Goal: Task Accomplishment & Management: Complete application form

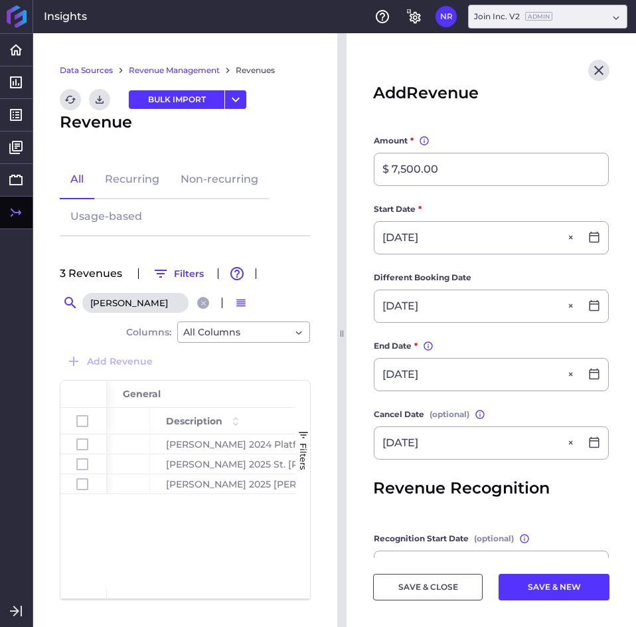
scroll to position [238, 0]
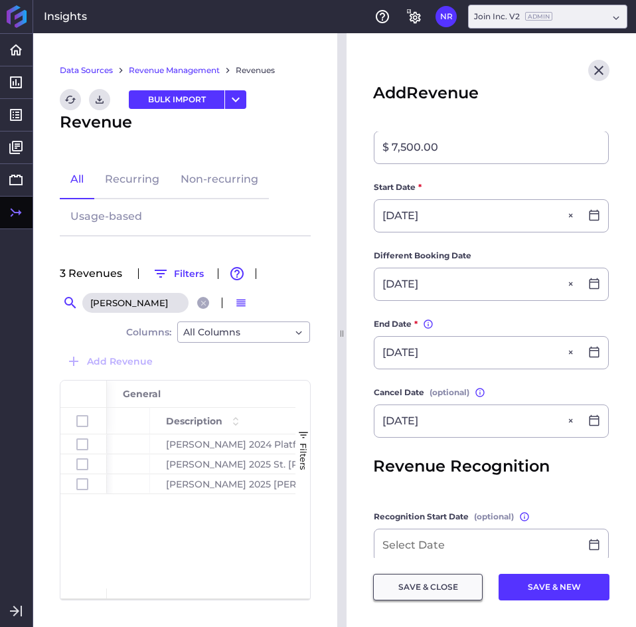
click at [417, 584] on button "SAVE & CLOSE" at bounding box center [428, 587] width 110 height 27
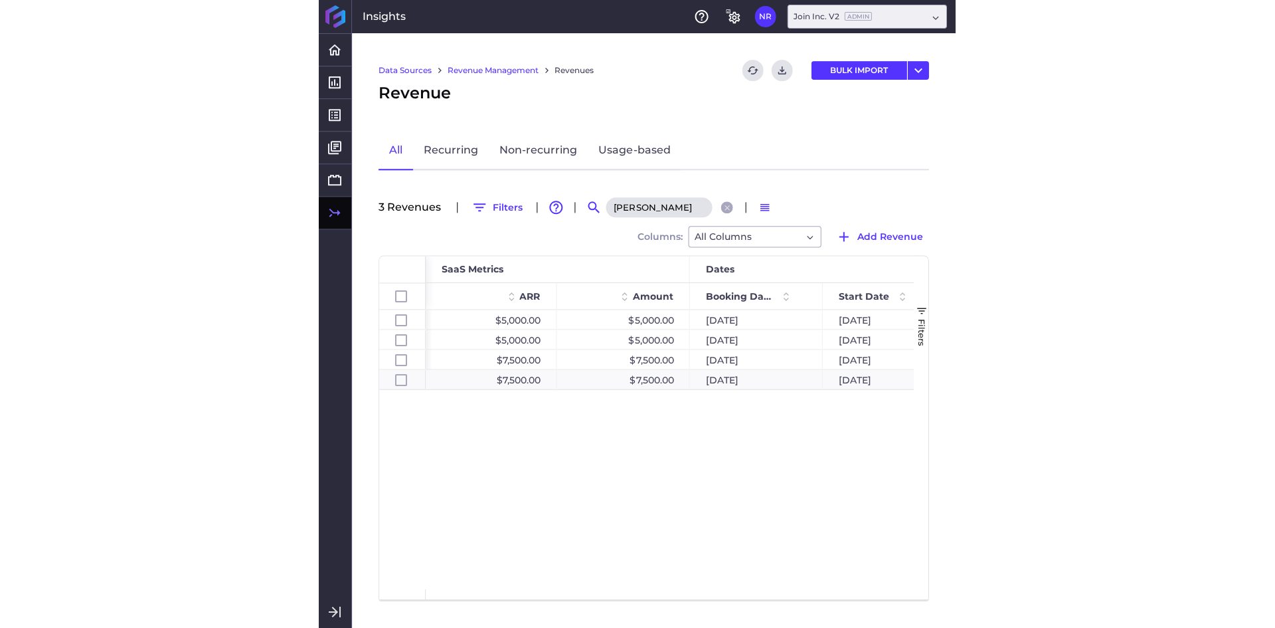
scroll to position [0, 788]
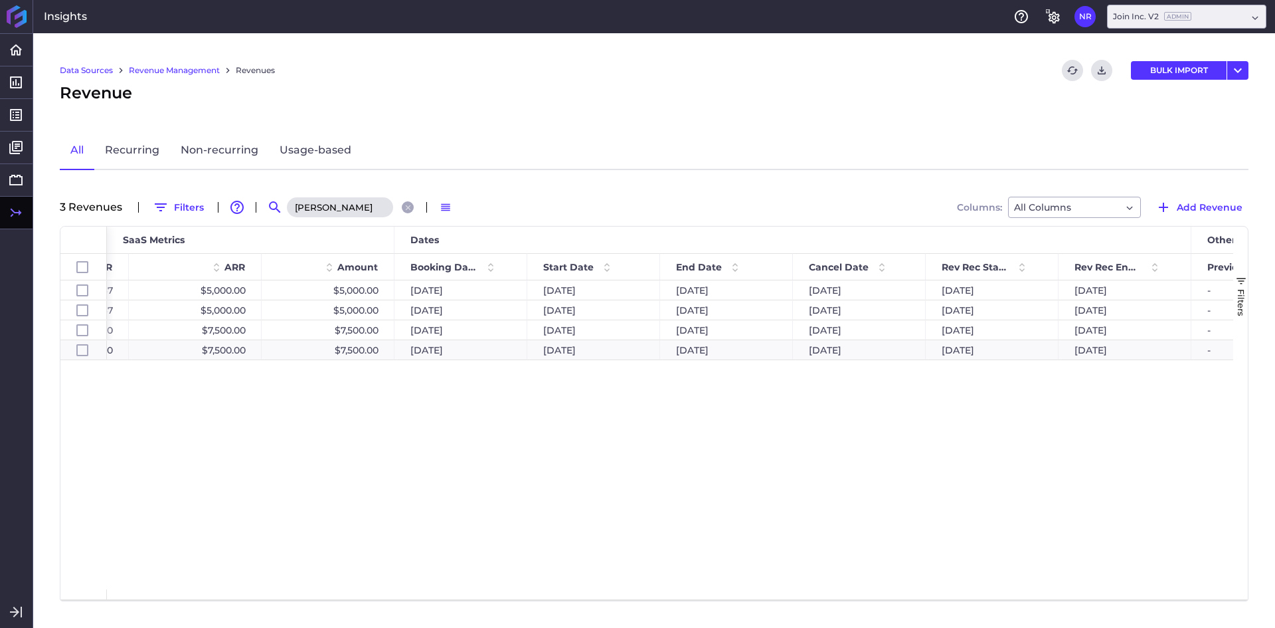
click at [345, 205] on input "[PERSON_NAME]" at bounding box center [340, 207] width 106 height 20
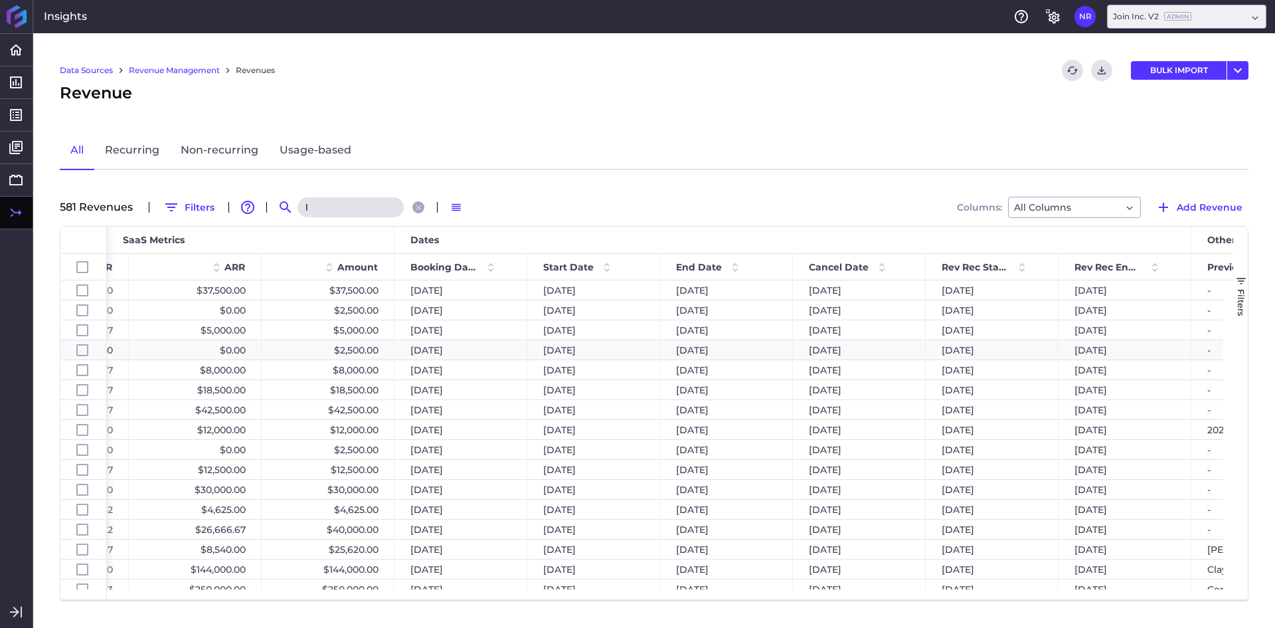
click at [345, 205] on input "l" at bounding box center [351, 207] width 106 height 20
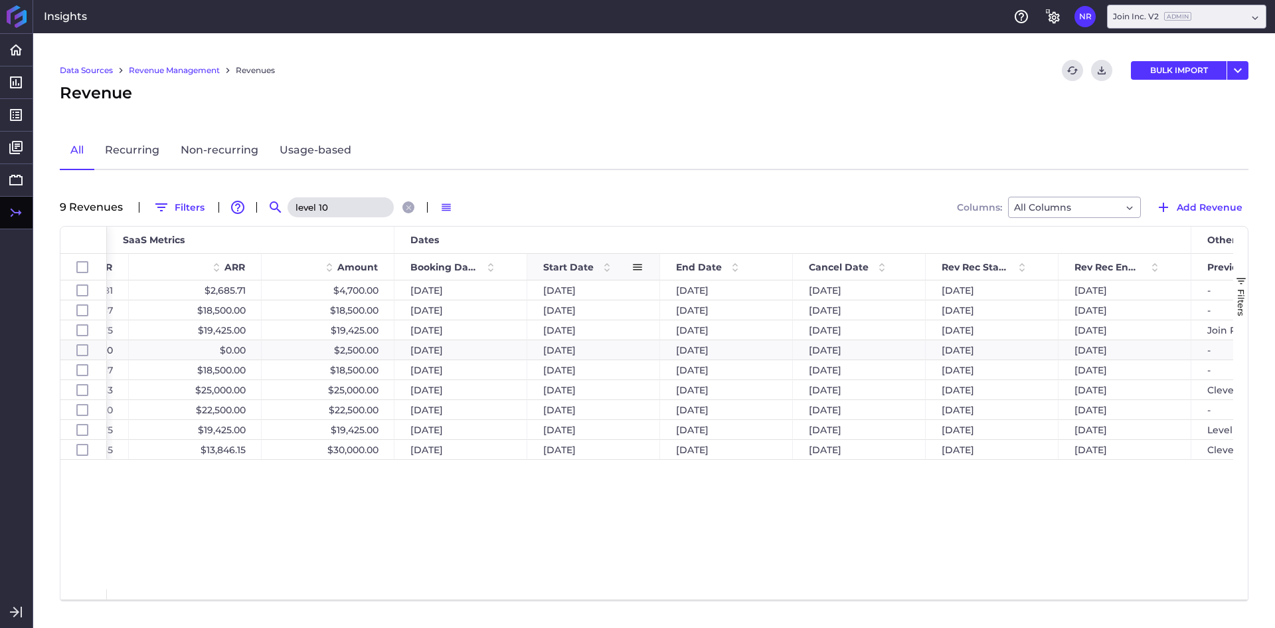
type input "level 10"
click at [607, 270] on span at bounding box center [607, 267] width 16 height 16
drag, startPoint x: 612, startPoint y: 589, endPoint x: 418, endPoint y: 567, distance: 194.5
click at [418, 567] on div "Level 10 - USD [PERSON_NAME] $223.81 $2,685.71 $4,700.00 [DATE] [DATE] [DATE] […" at bounding box center [670, 434] width 1127 height 309
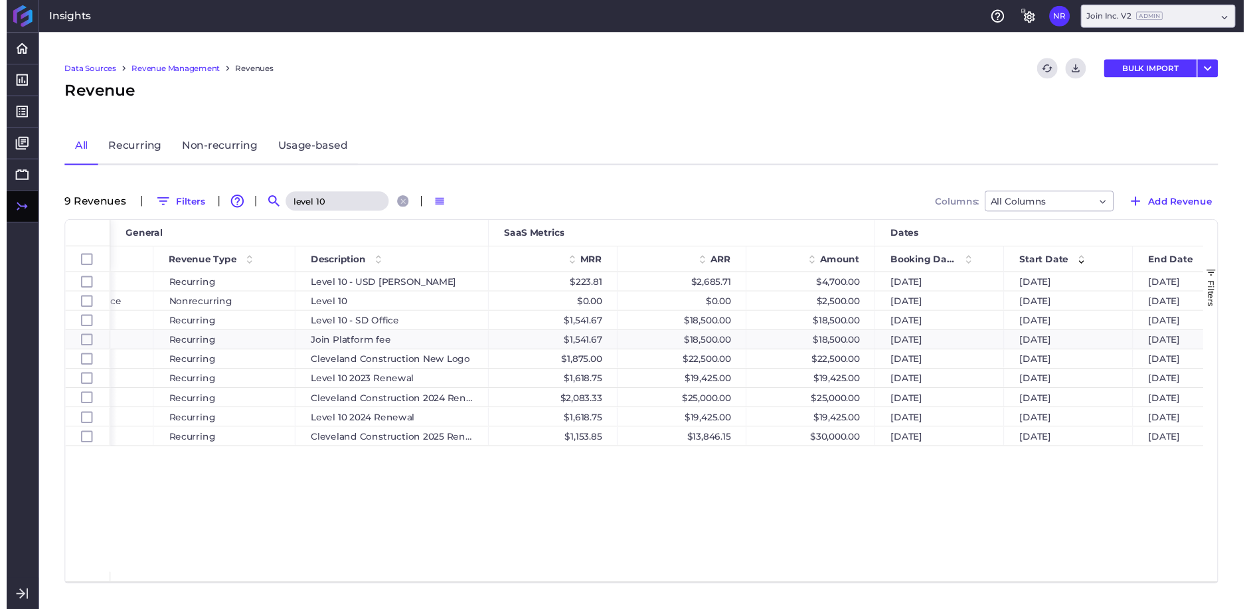
scroll to position [0, 0]
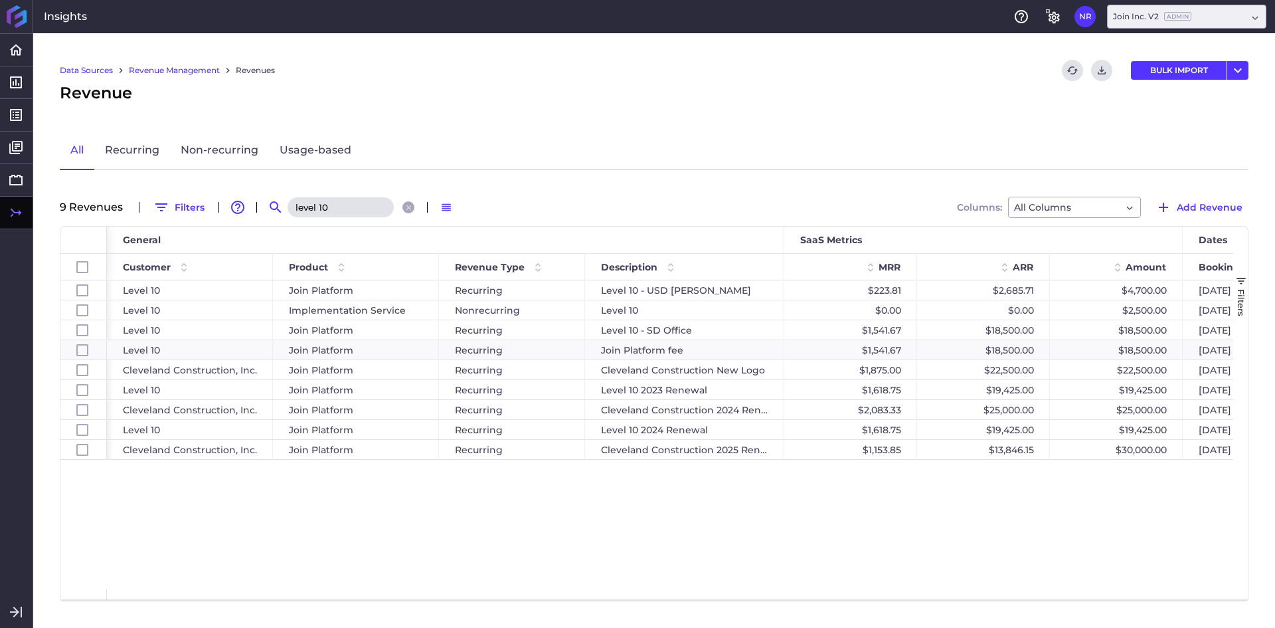
click at [524, 48] on div "Data Sources Revenue Management Revenues Refresh table data Download CSV BULK I…" at bounding box center [654, 330] width 1242 height 595
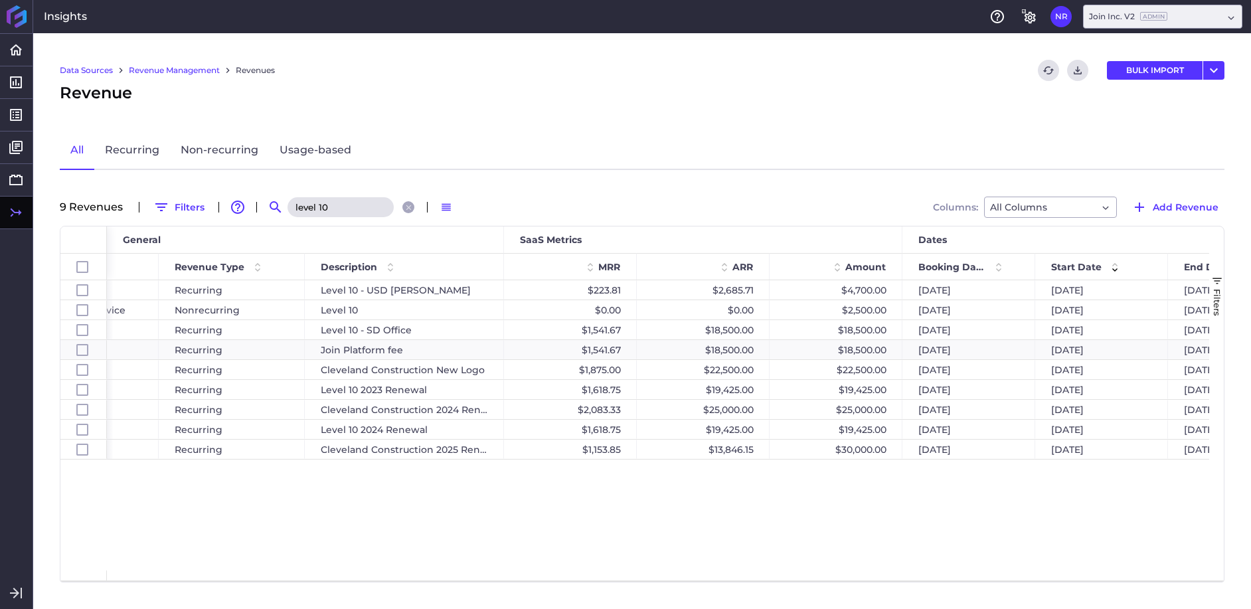
click at [1156, 195] on div "Data Sources Revenue Management Revenues Refresh table data Download CSV BULK I…" at bounding box center [642, 321] width 1218 height 576
click at [1164, 201] on span "Add Revenue" at bounding box center [1186, 207] width 66 height 15
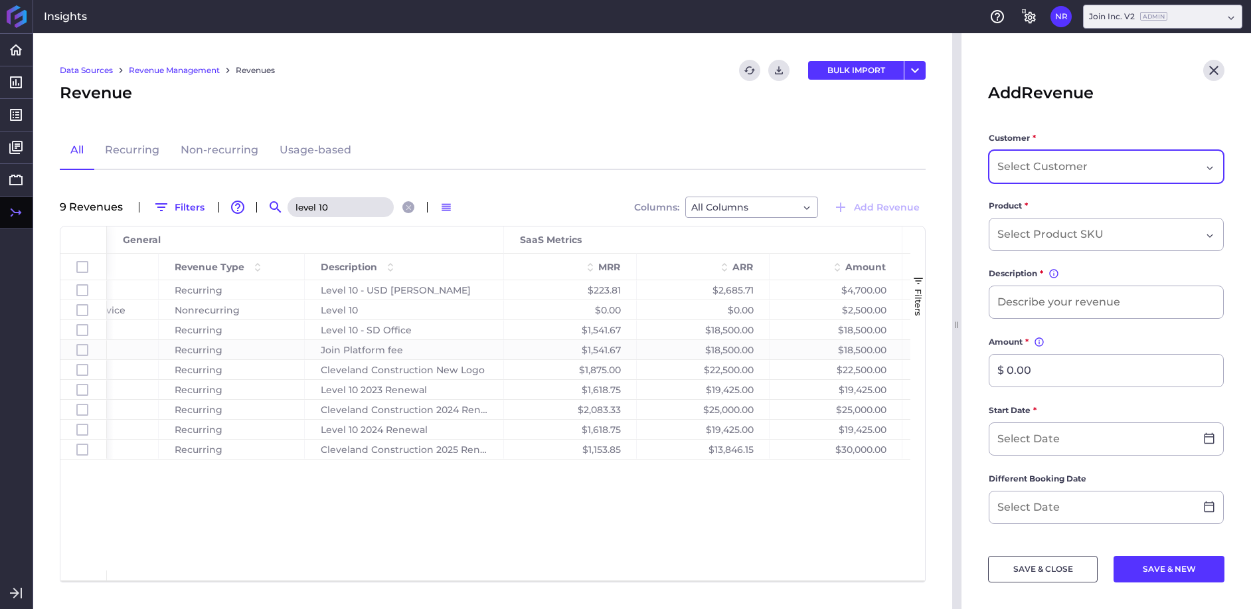
click at [1042, 175] on div "Dropdown select" at bounding box center [1106, 166] width 235 height 33
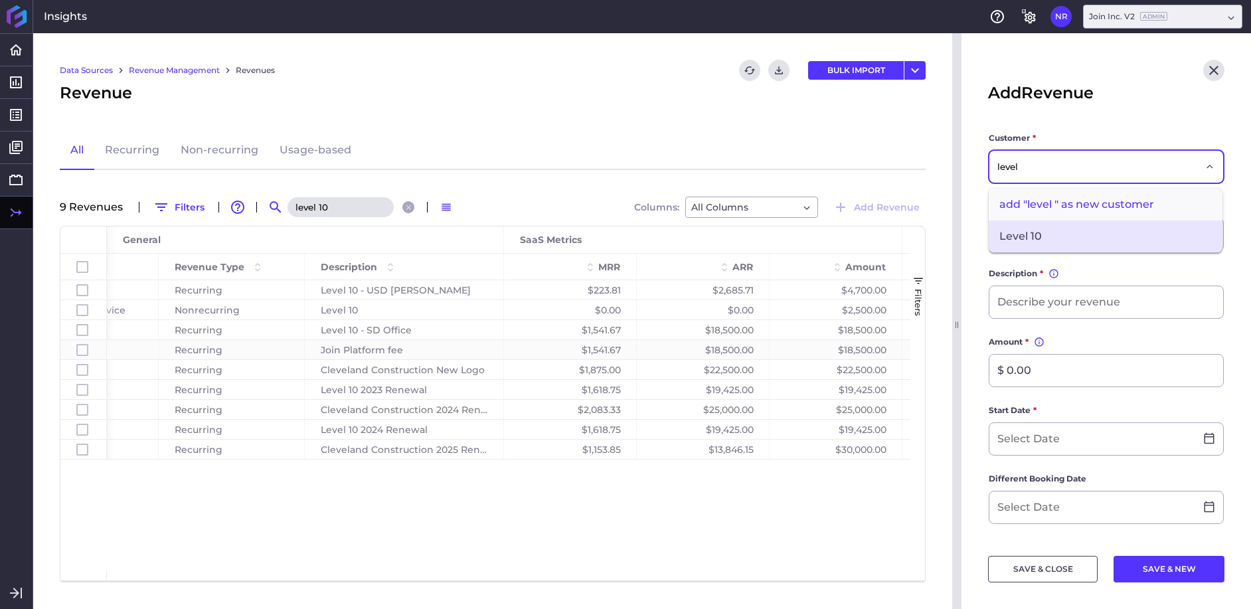
type input "level"
click at [1089, 223] on span "Level 10" at bounding box center [1106, 237] width 234 height 32
click at [1051, 224] on div "Dropdown select" at bounding box center [1106, 234] width 235 height 33
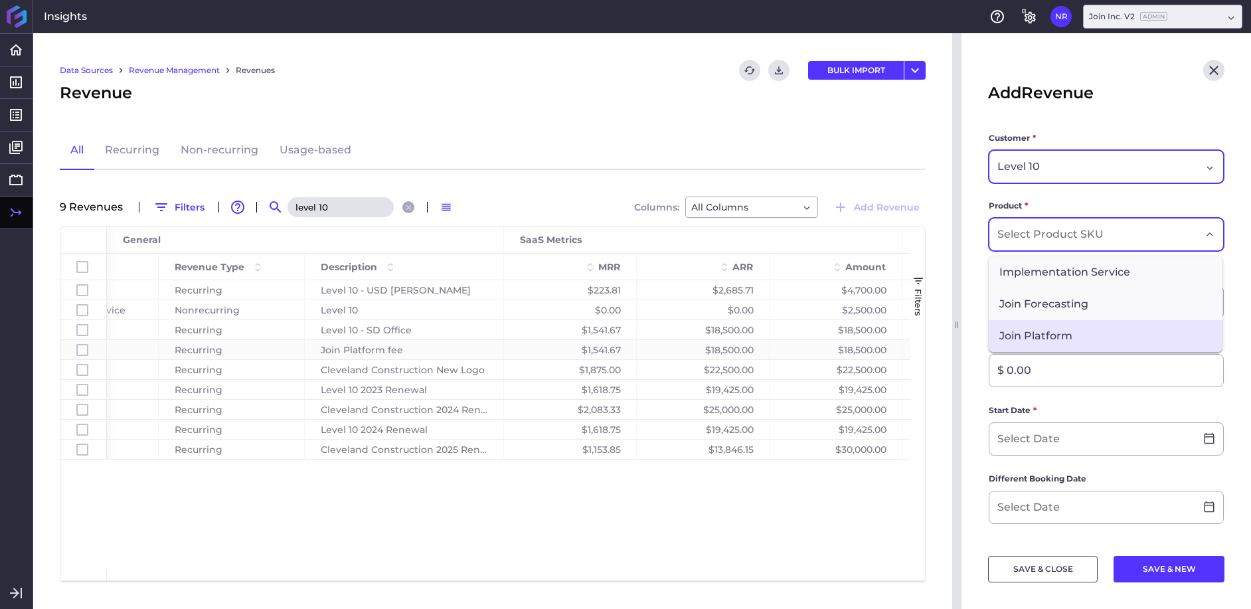
click at [1075, 327] on span "Join Platform" at bounding box center [1106, 336] width 234 height 32
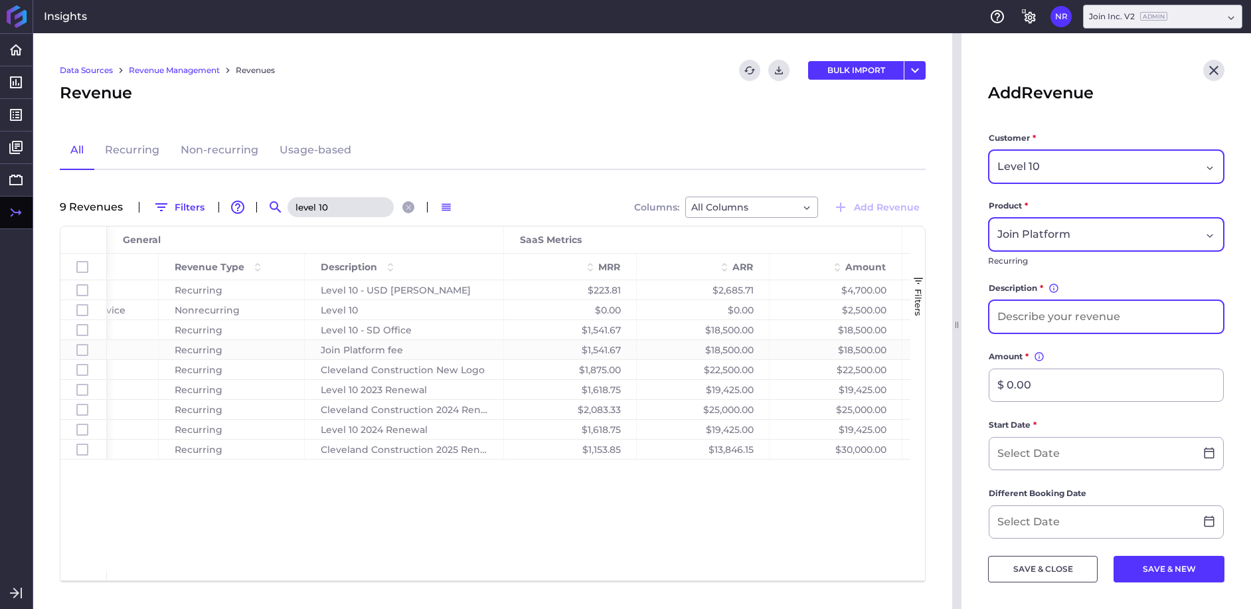
click at [1059, 320] on input at bounding box center [1107, 317] width 234 height 32
type input "Level 10 2025 Renewal"
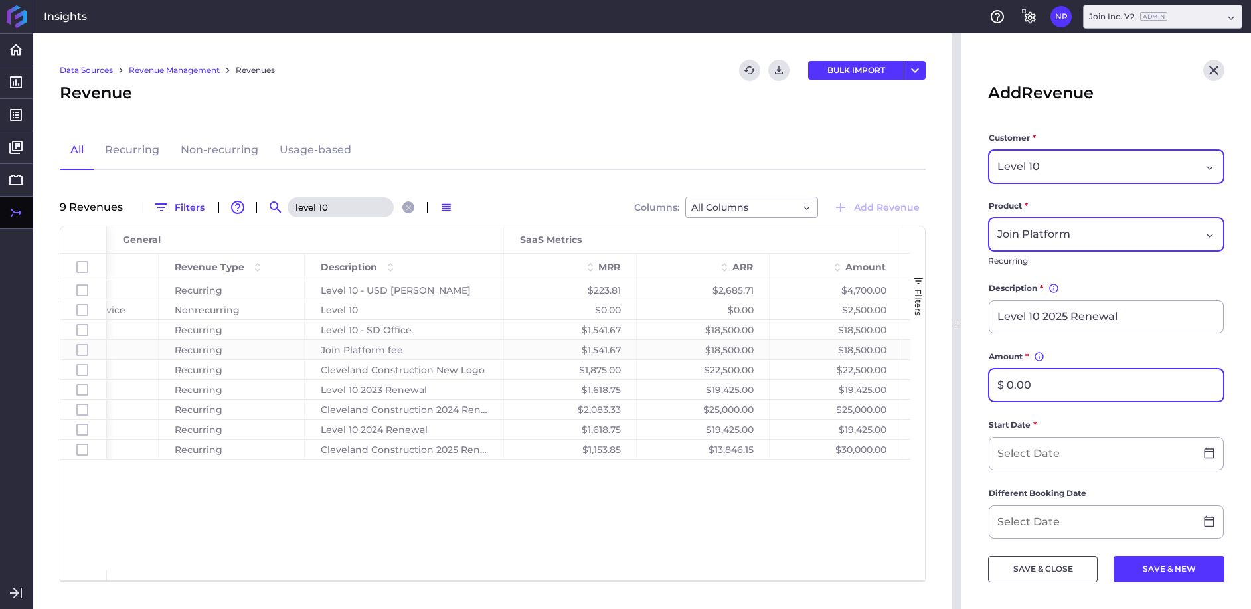
click at [1045, 391] on input "$ 0.00" at bounding box center [1107, 385] width 234 height 32
type input "$ 20,396.25"
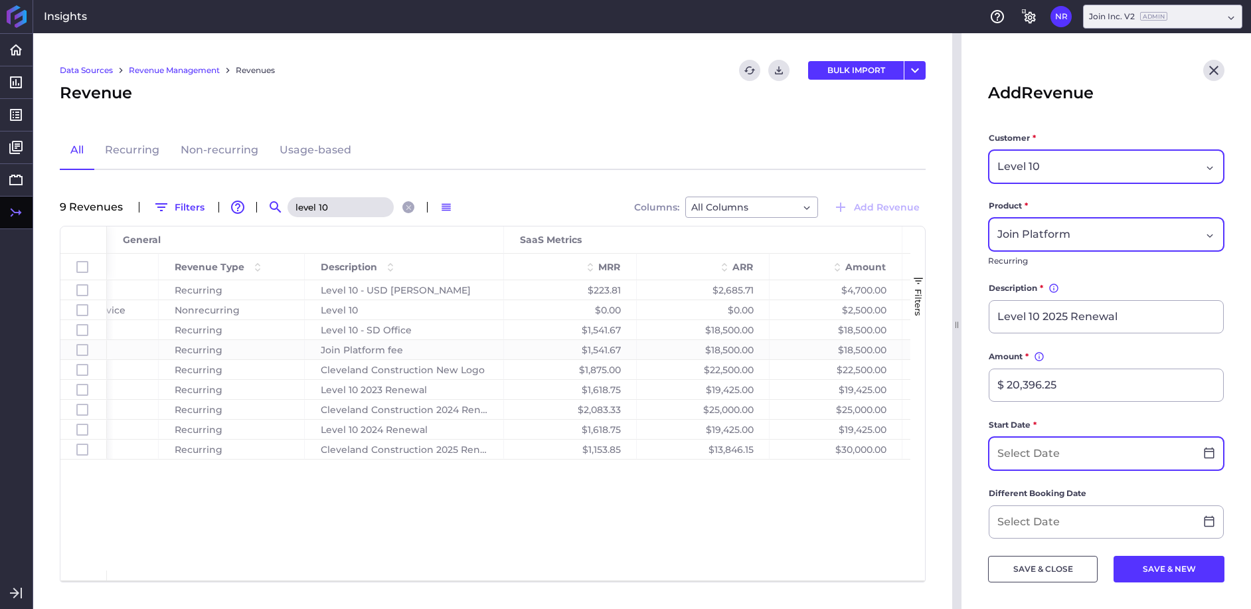
click at [1055, 462] on input at bounding box center [1093, 454] width 206 height 32
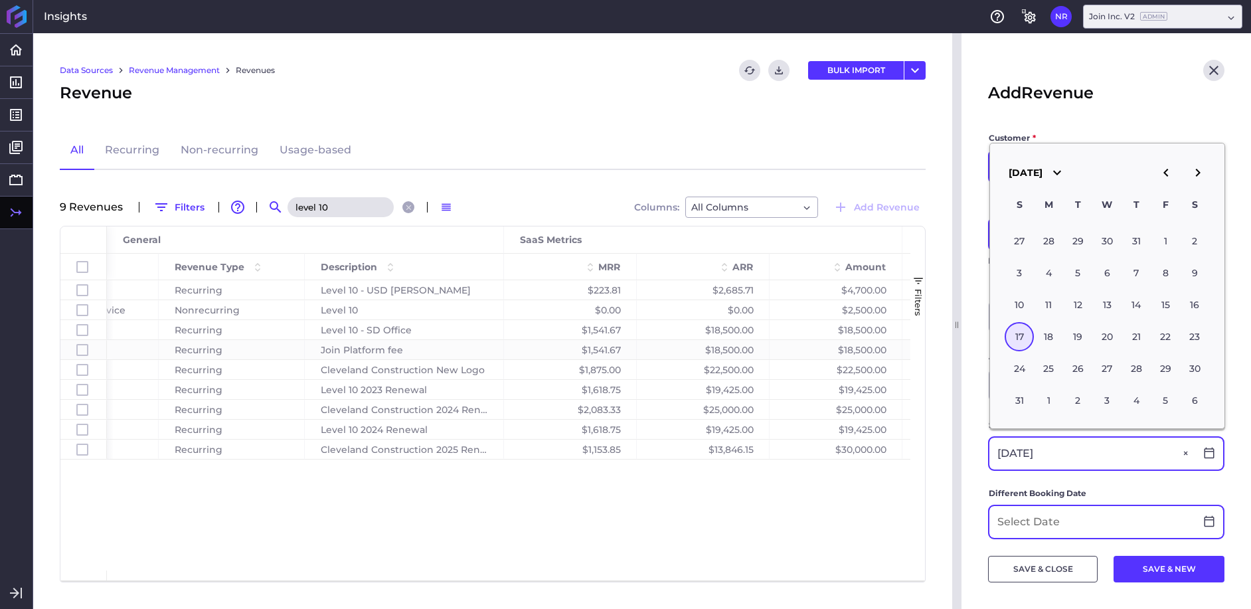
type input "[DATE]"
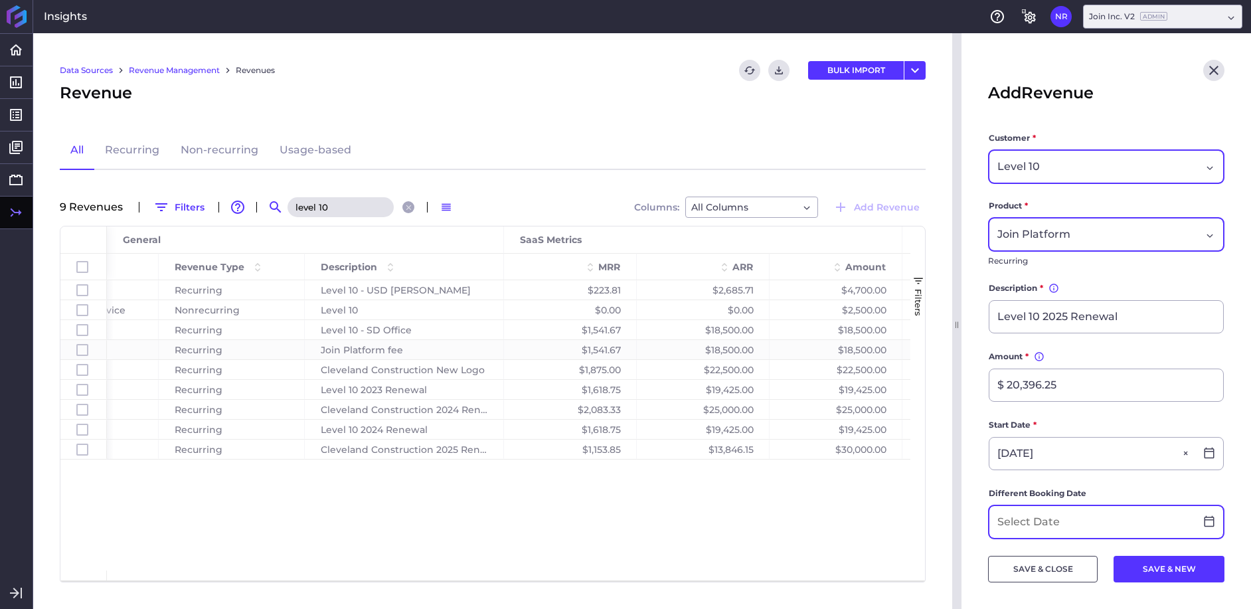
click at [1104, 513] on input at bounding box center [1093, 522] width 206 height 32
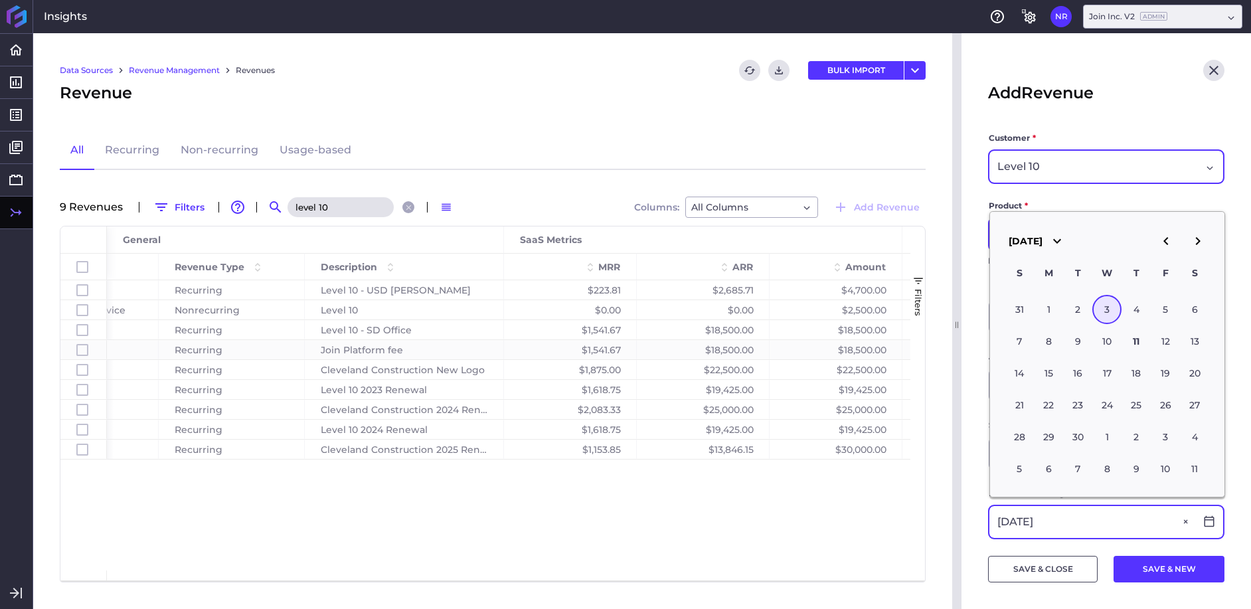
type input "[DATE]"
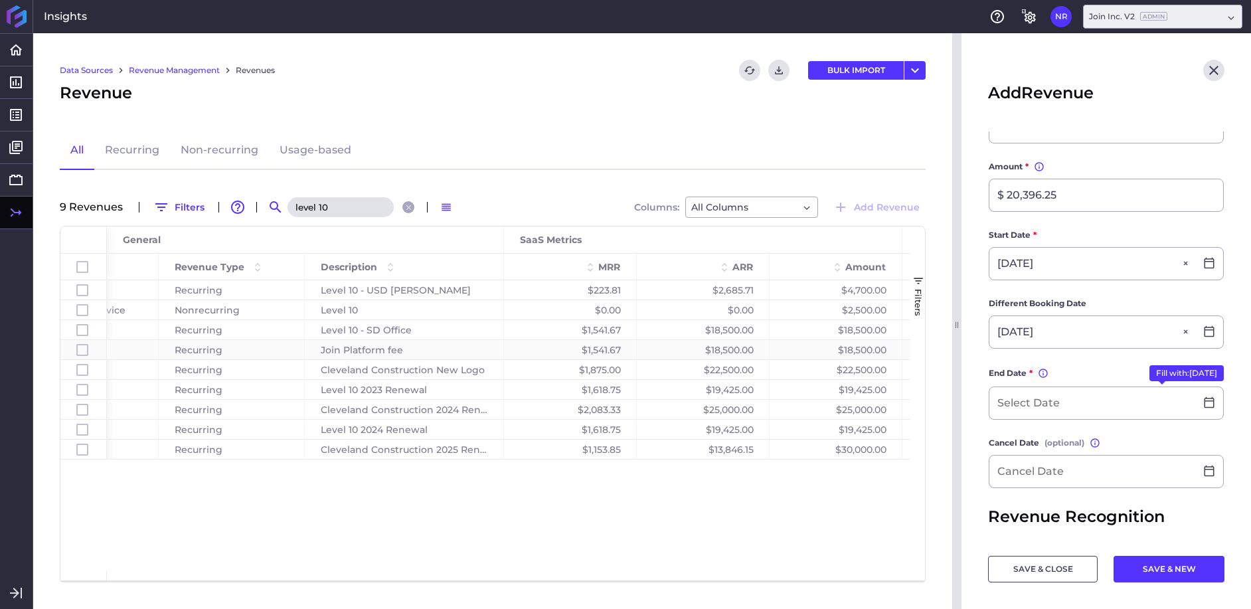
scroll to position [233, 0]
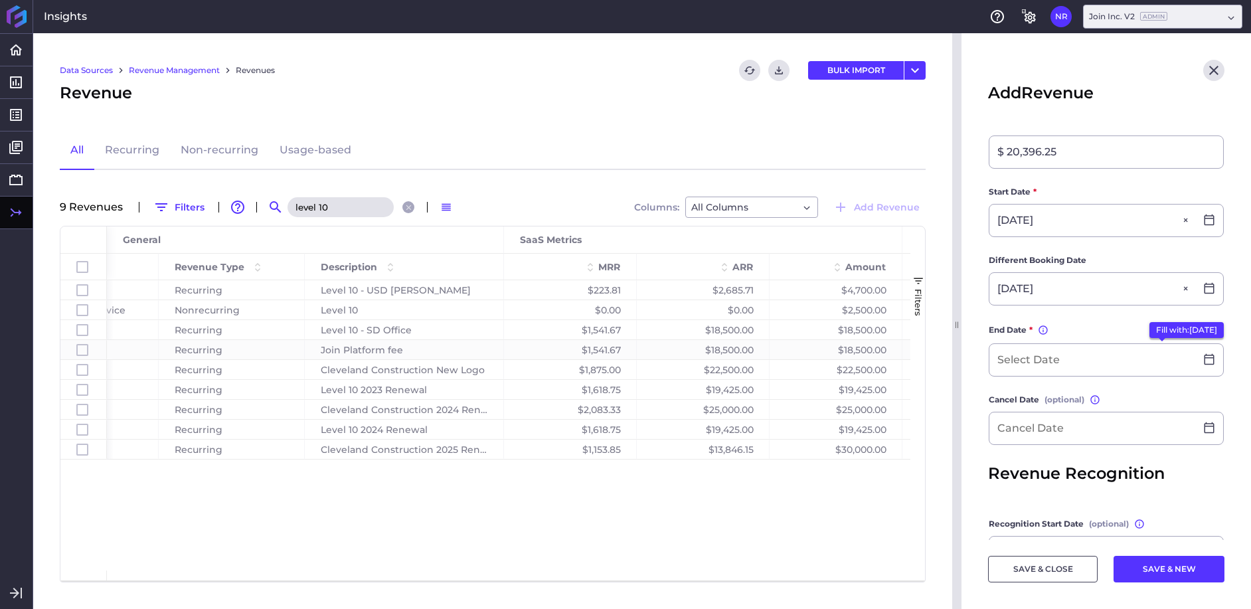
click at [1150, 329] on button "Fill with: [DATE]" at bounding box center [1187, 330] width 74 height 16
type input "[DATE]"
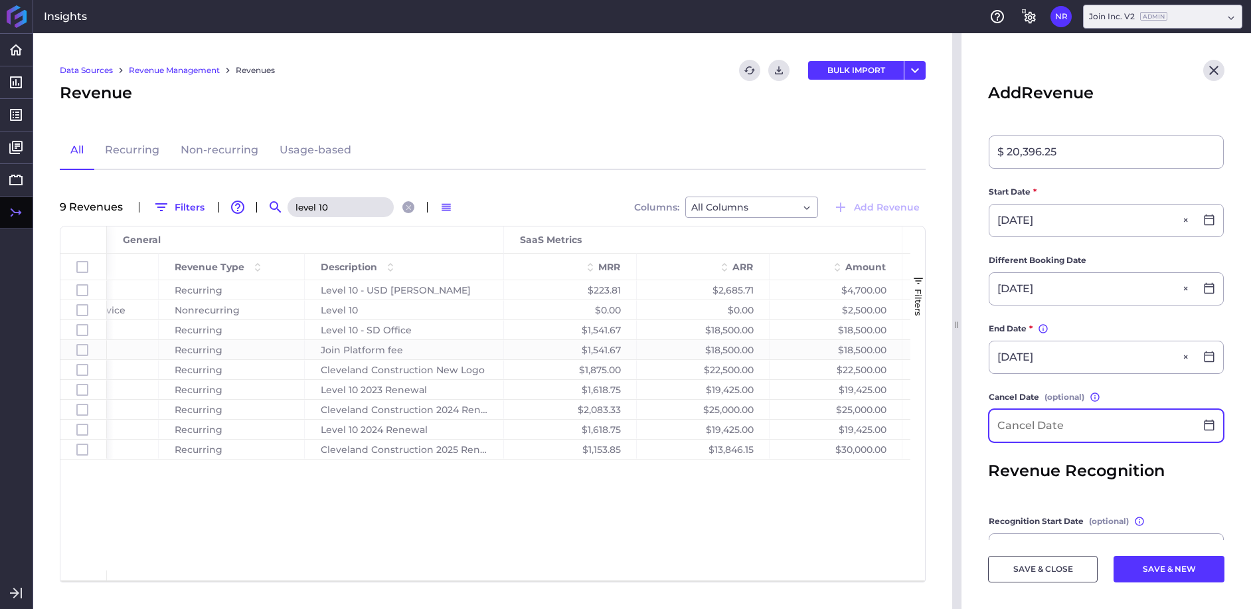
click at [1040, 422] on input at bounding box center [1093, 426] width 206 height 32
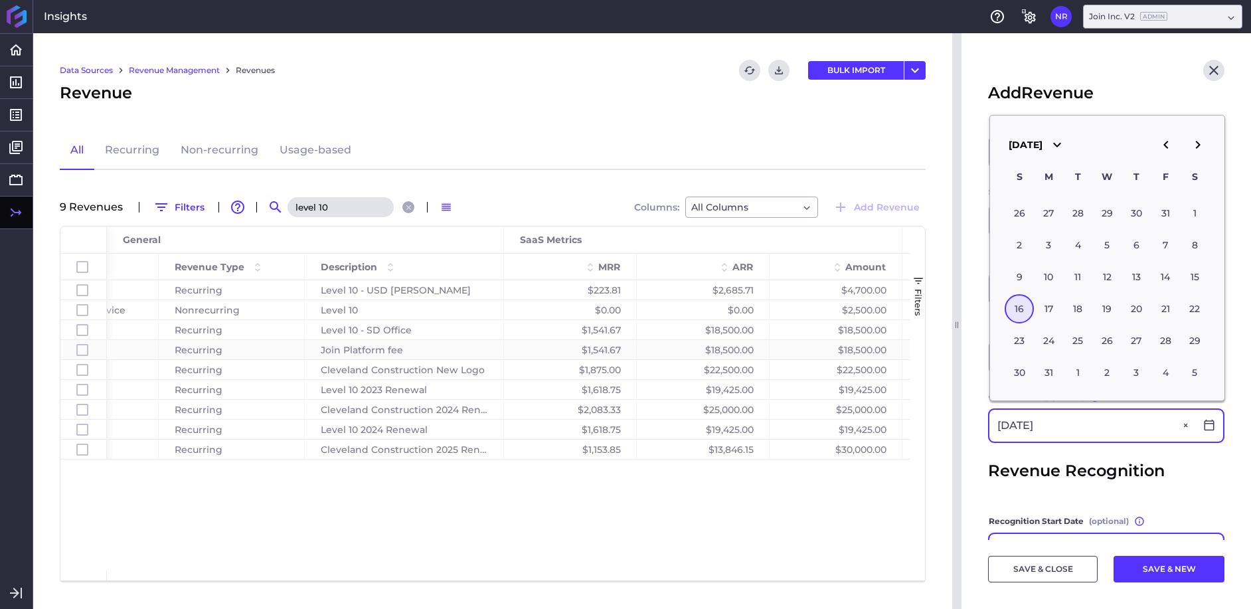
type input "[DATE]"
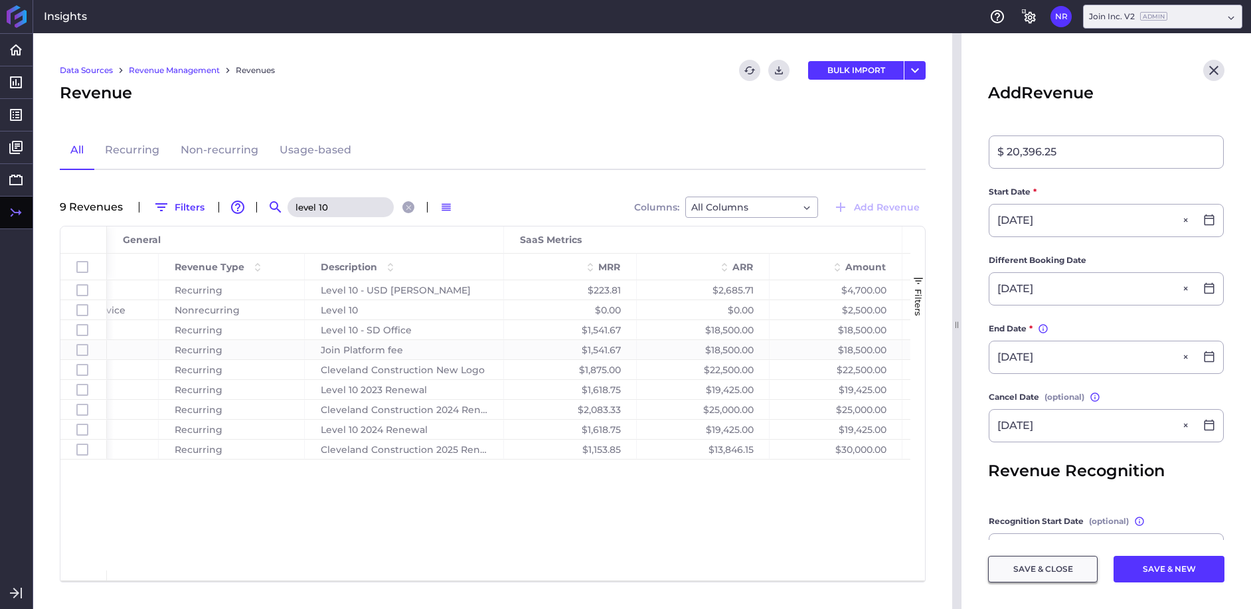
click at [1027, 570] on button "SAVE & CLOSE" at bounding box center [1043, 569] width 110 height 27
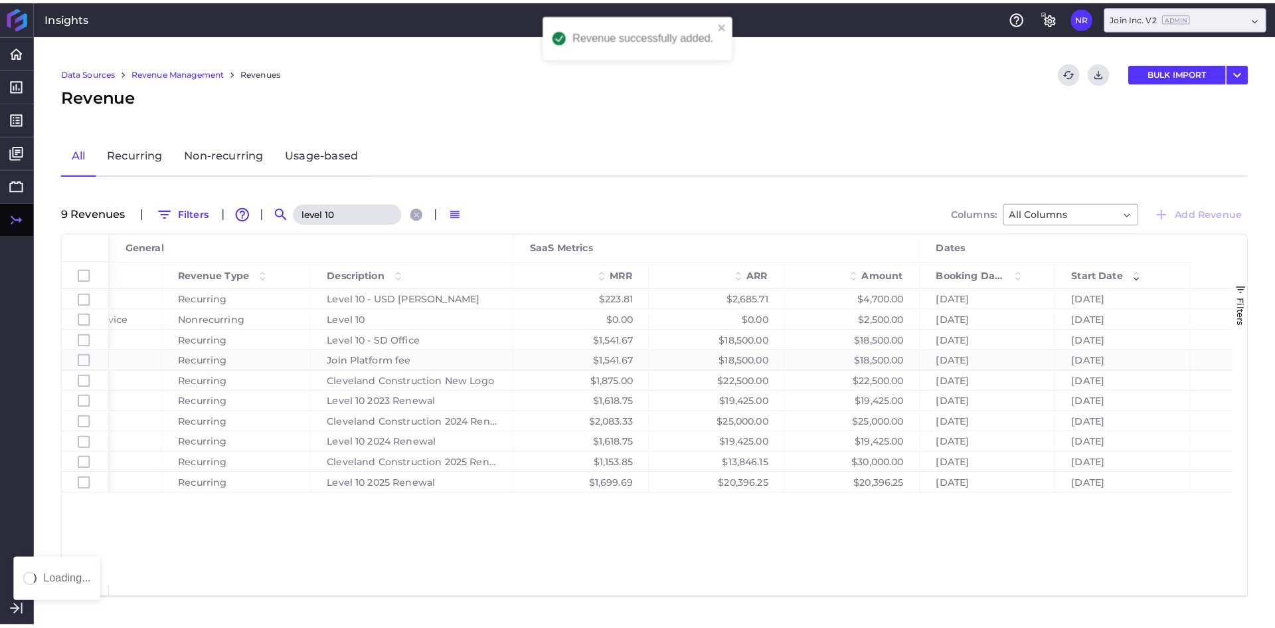
scroll to position [0, 0]
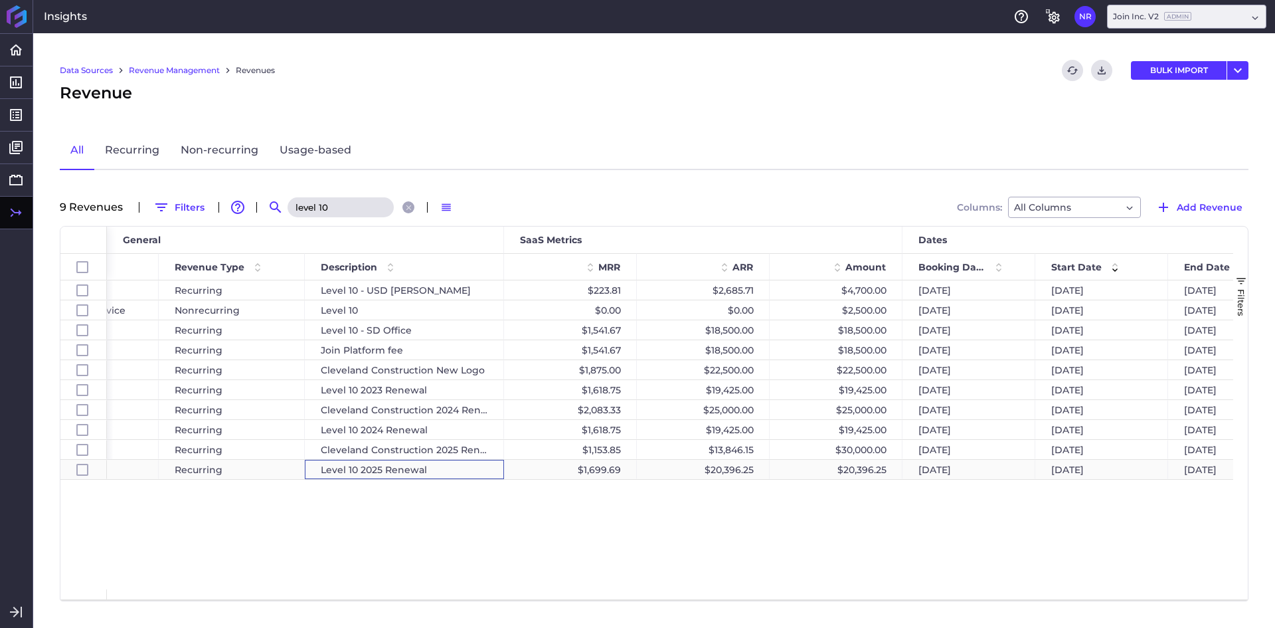
click at [458, 473] on div "Level 10 2025 Renewal" at bounding box center [404, 469] width 199 height 19
checkbox input "false"
checkbox input "true"
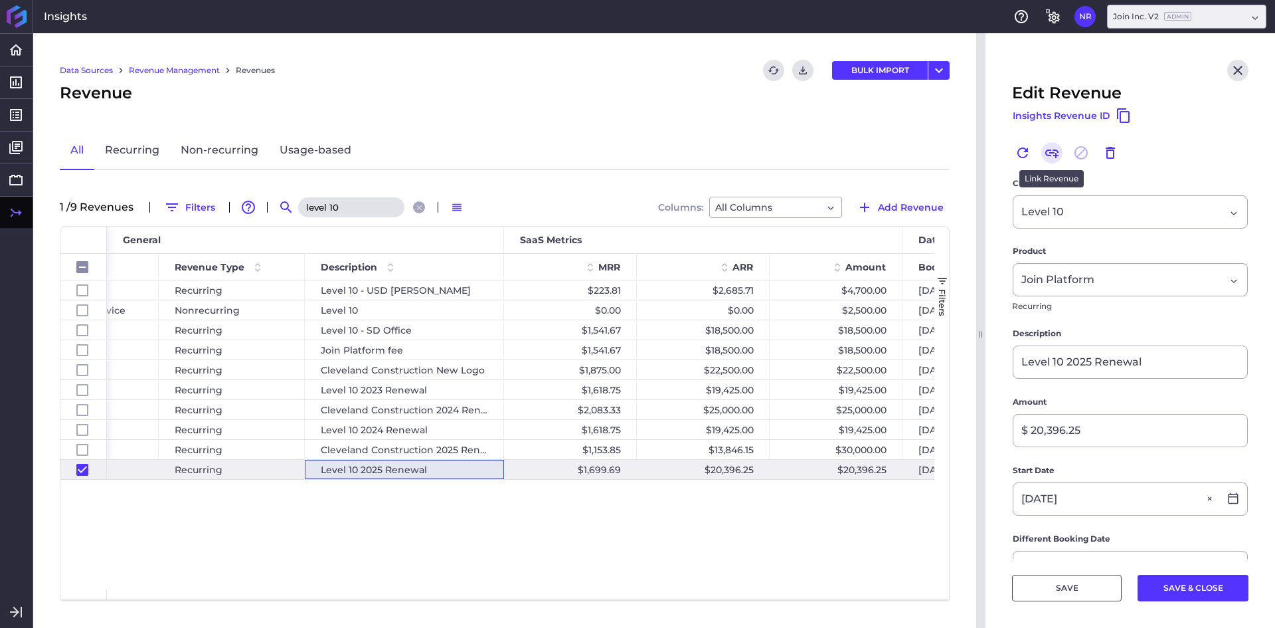
click at [1053, 151] on icon "Link" at bounding box center [1052, 153] width 16 height 16
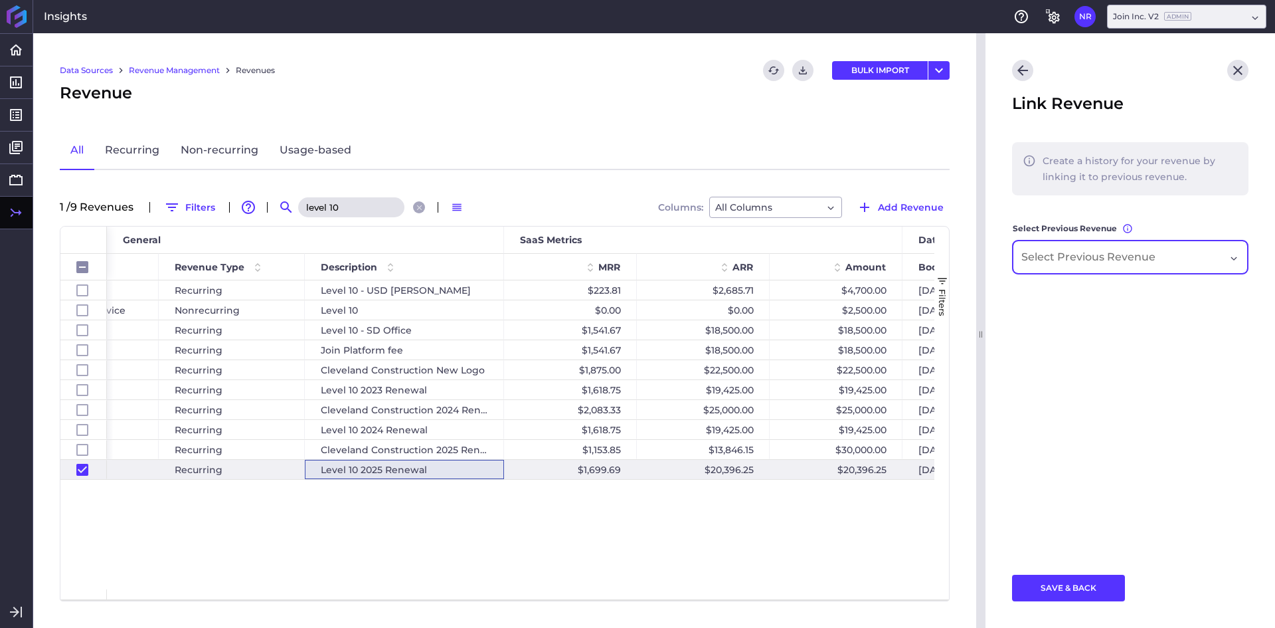
click at [1064, 245] on div "Dropdown select" at bounding box center [1130, 256] width 235 height 33
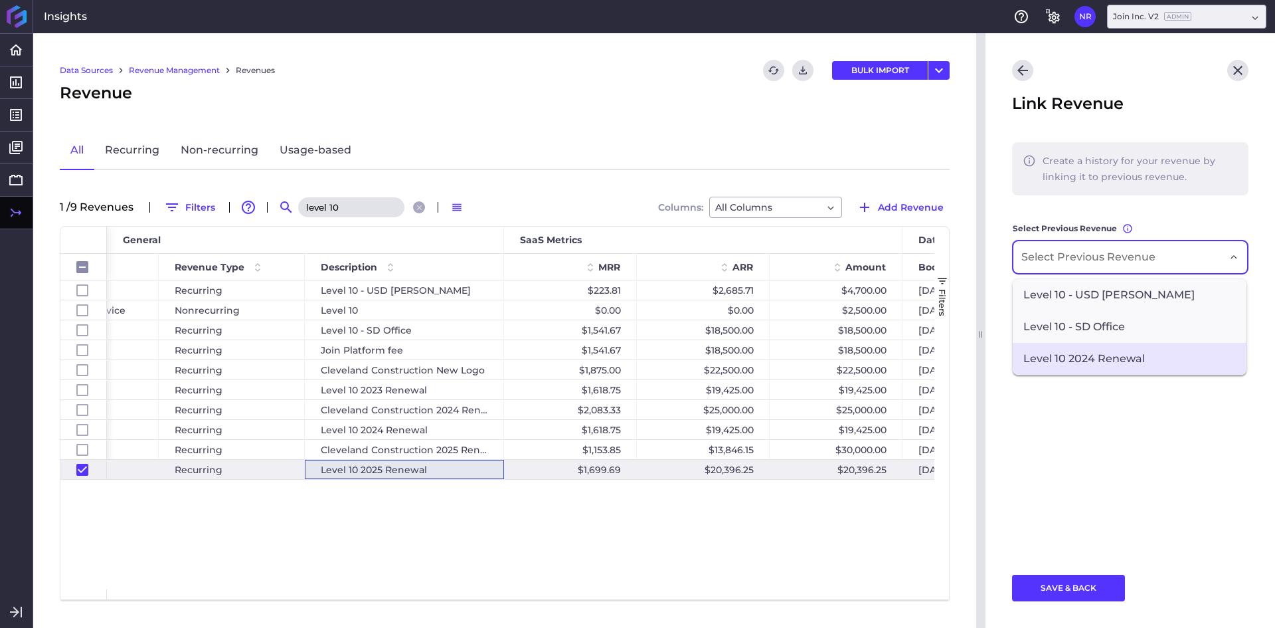
click at [1064, 361] on span "Level 10 2024 Renewal" at bounding box center [1130, 359] width 234 height 32
click at [1043, 578] on button "SAVE & BACK" at bounding box center [1068, 588] width 113 height 27
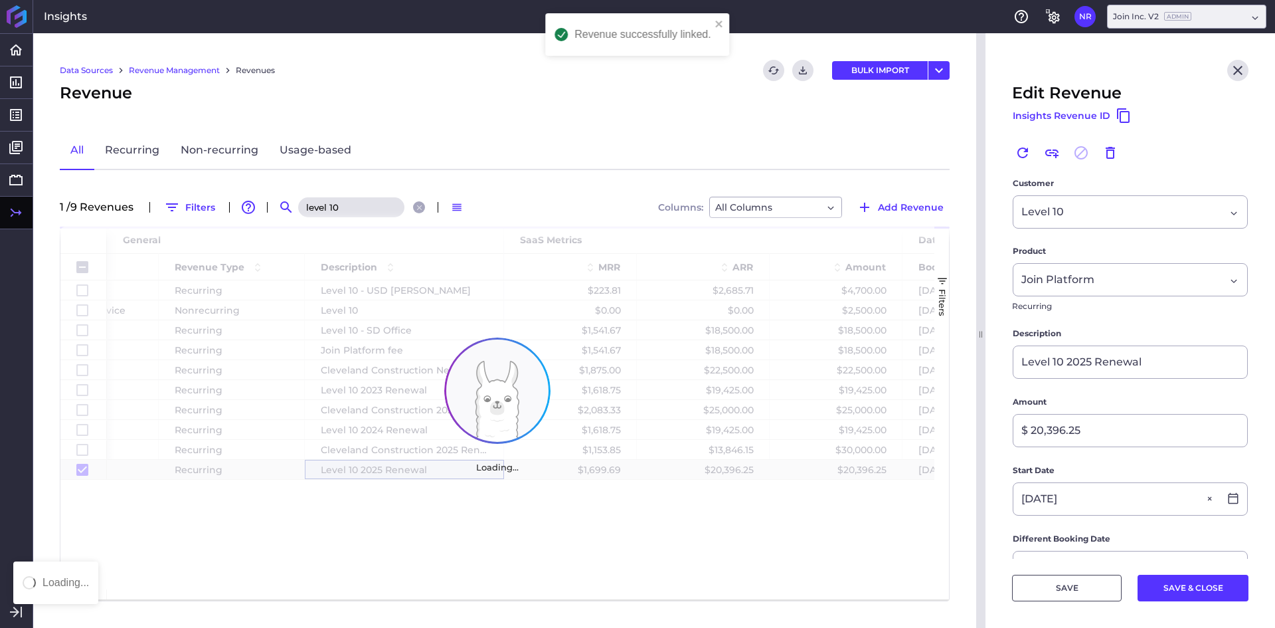
checkbox input "false"
checkbox input "true"
checkbox input "false"
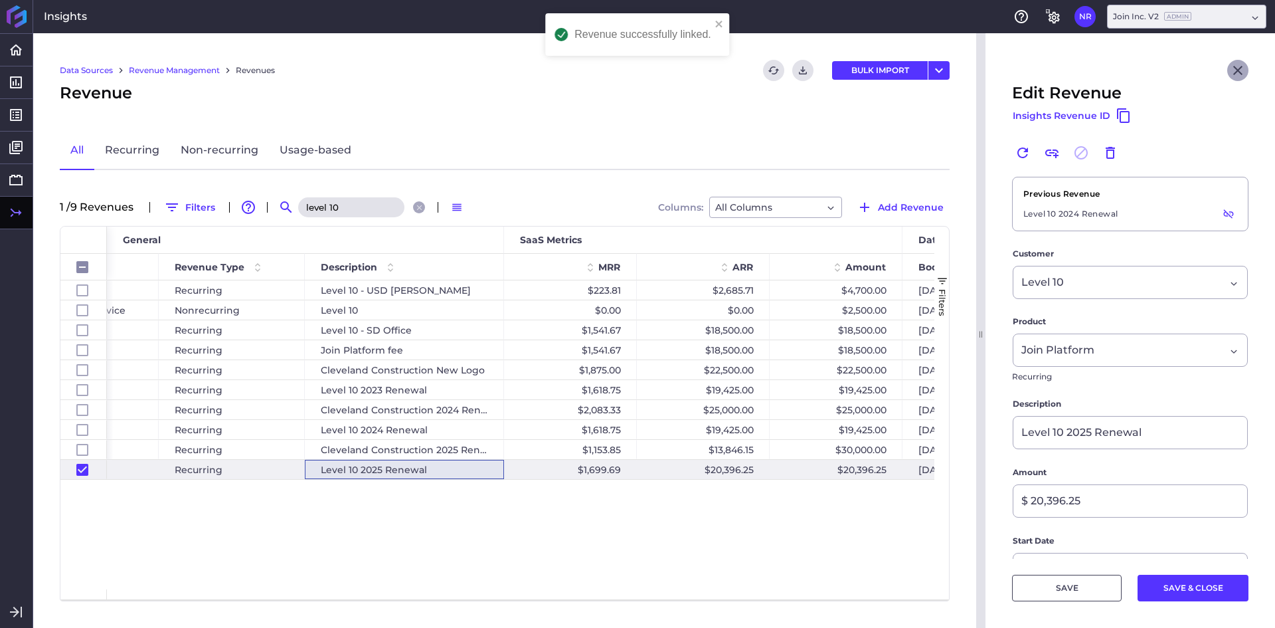
click at [1230, 67] on icon "Close" at bounding box center [1238, 70] width 16 height 16
checkbox input "false"
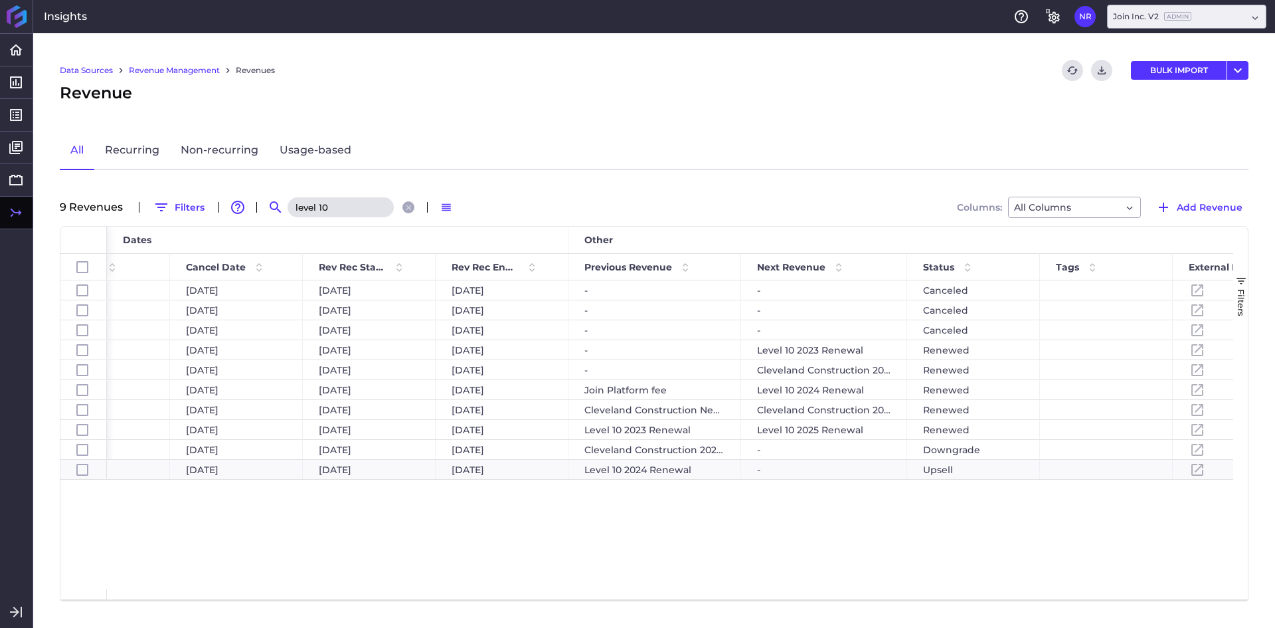
scroll to position [0, 280]
